Goal: Information Seeking & Learning: Learn about a topic

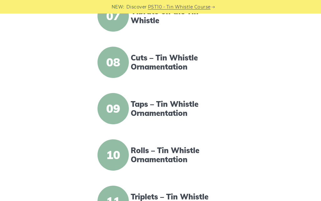
scroll to position [454, 0]
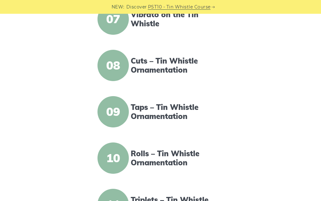
click at [183, 65] on link "Cuts – Tin Whistle Ornamentation" at bounding box center [178, 65] width 94 height 18
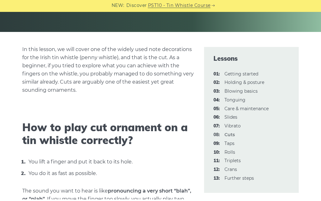
scroll to position [133, 0]
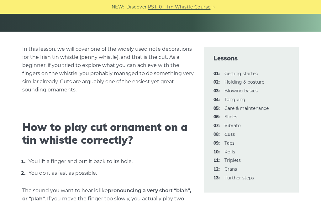
click at [239, 127] on link "07: Vibrato" at bounding box center [233, 126] width 16 height 6
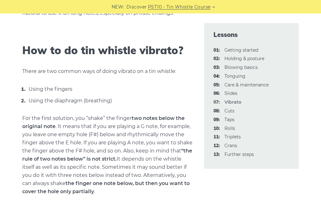
scroll to position [330, 0]
click at [230, 112] on link "08: Cuts" at bounding box center [230, 111] width 10 height 6
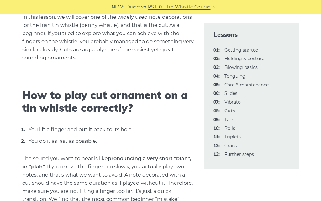
scroll to position [165, 0]
click at [234, 119] on link "09: Taps" at bounding box center [230, 120] width 10 height 6
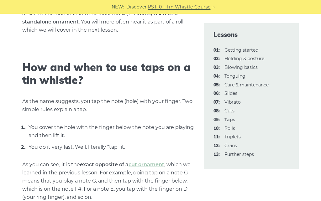
click at [235, 126] on link "10: Rolls" at bounding box center [230, 129] width 11 height 6
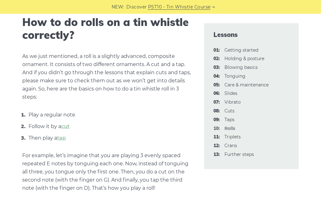
scroll to position [267, 0]
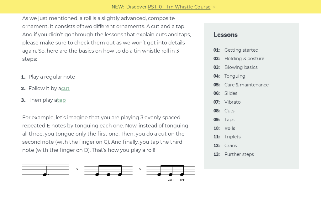
click at [233, 111] on link "08: Cuts" at bounding box center [230, 111] width 10 height 6
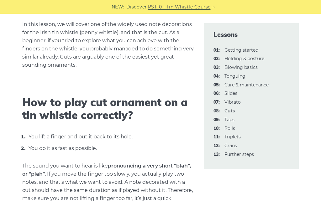
click at [234, 144] on link "12: Crans" at bounding box center [231, 146] width 13 height 6
